Goal: Transaction & Acquisition: Purchase product/service

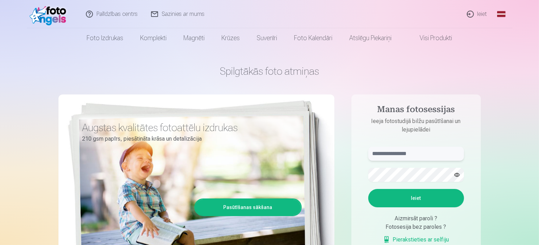
click at [426, 152] on input "text" at bounding box center [416, 153] width 96 height 14
type input "**********"
click at [441, 200] on button "Ieiet" at bounding box center [416, 198] width 96 height 18
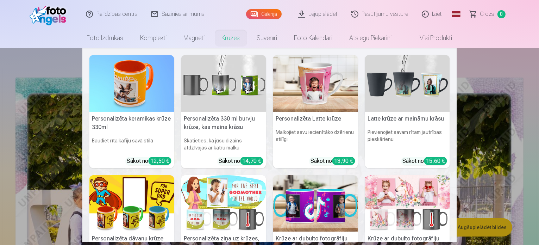
click at [225, 38] on link "Krūzes" at bounding box center [230, 38] width 35 height 20
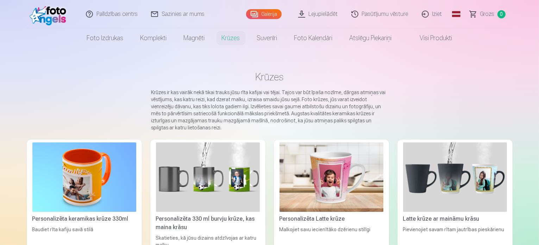
click at [225, 38] on link "Krūzes" at bounding box center [230, 38] width 35 height 20
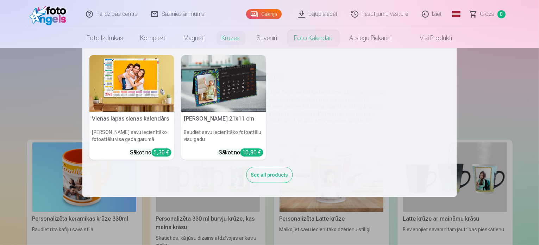
click at [224, 94] on img at bounding box center [223, 83] width 85 height 57
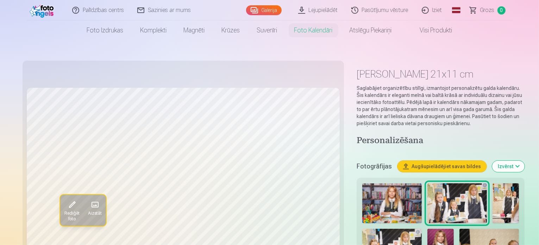
scroll to position [106, 0]
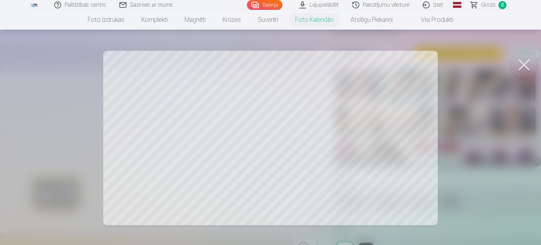
drag, startPoint x: 44, startPoint y: 142, endPoint x: 92, endPoint y: 134, distance: 48.4
click at [92, 134] on div at bounding box center [270, 122] width 541 height 245
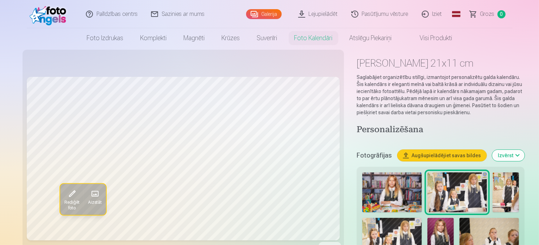
scroll to position [0, 0]
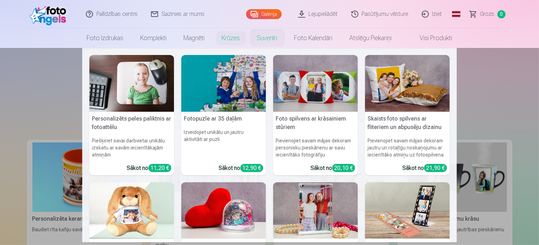
click at [252, 86] on img at bounding box center [223, 83] width 85 height 57
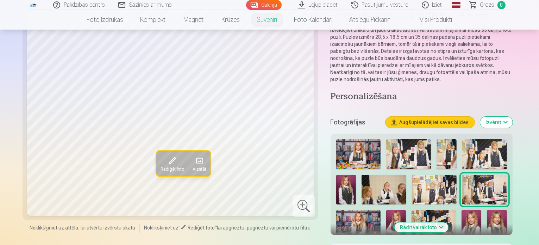
scroll to position [70, 0]
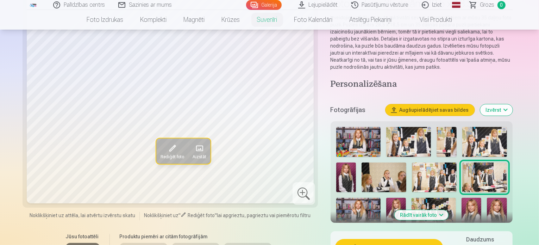
click at [381, 197] on img at bounding box center [358, 212] width 44 height 30
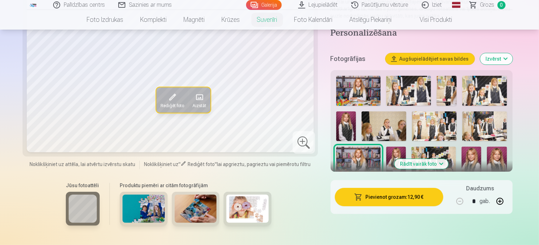
scroll to position [141, 0]
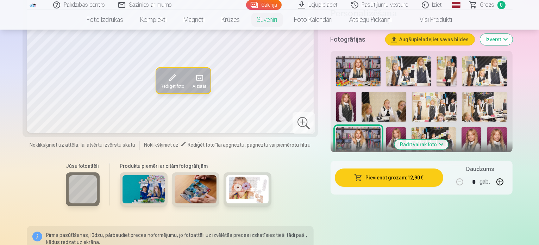
click at [240, 183] on img at bounding box center [247, 189] width 42 height 28
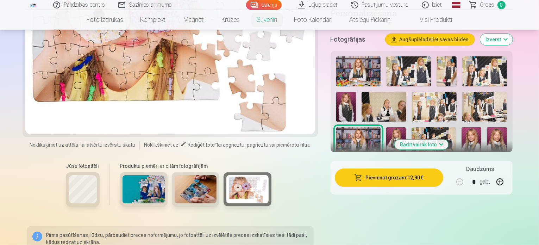
click at [196, 192] on img at bounding box center [196, 189] width 42 height 28
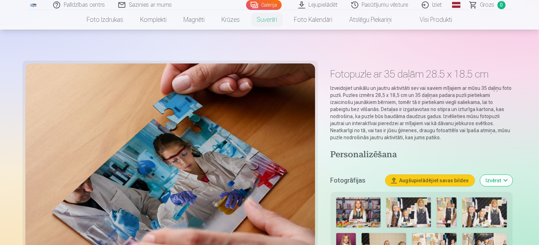
scroll to position [211, 0]
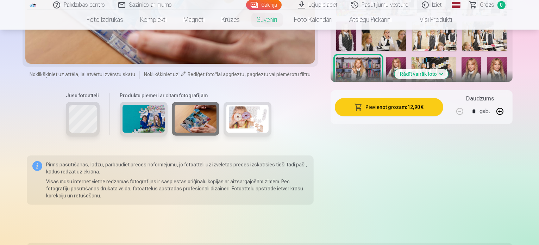
click at [131, 119] on img at bounding box center [144, 119] width 42 height 28
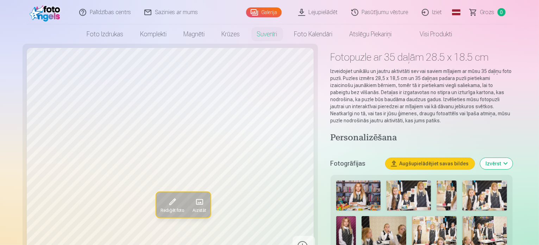
scroll to position [0, 0]
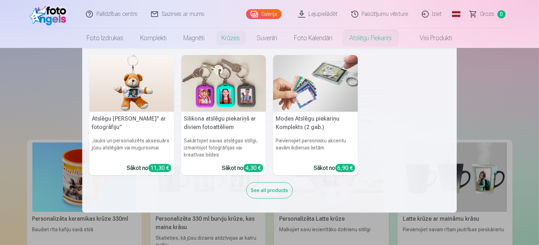
click at [129, 87] on img at bounding box center [131, 83] width 85 height 57
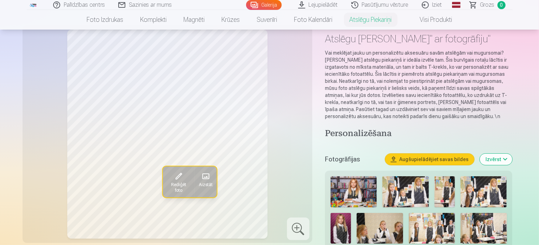
scroll to position [70, 0]
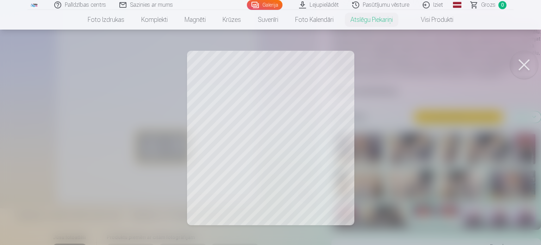
click at [528, 66] on button at bounding box center [524, 65] width 28 height 28
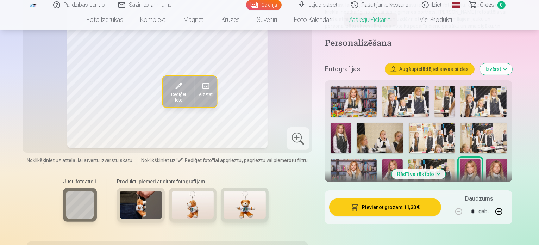
scroll to position [176, 0]
